Goal: Task Accomplishment & Management: Manage account settings

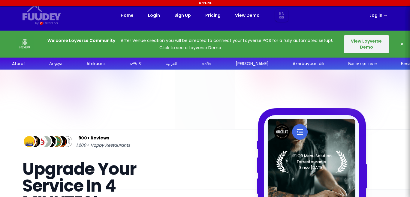
select select "en"
click at [156, 14] on link "Login" at bounding box center [154, 15] width 12 height 7
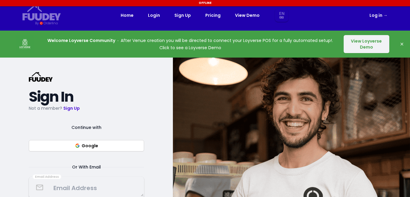
select select "en"
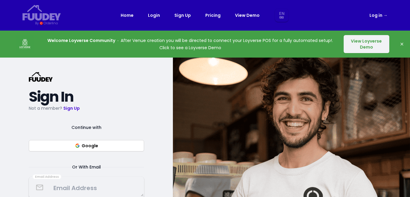
select select "en"
click at [155, 17] on link "Login" at bounding box center [154, 15] width 12 height 7
select select "en"
